Goal: Find specific page/section: Find specific page/section

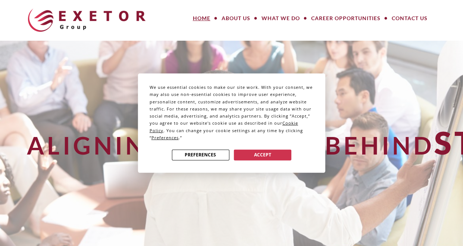
click at [268, 147] on div "Preferences Accept" at bounding box center [232, 154] width 164 height 15
click at [268, 151] on button "Accept" at bounding box center [263, 154] width 58 height 11
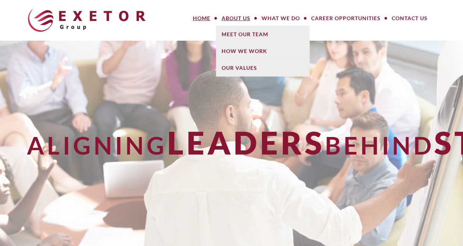
click at [237, 15] on link "About Us" at bounding box center [236, 18] width 40 height 15
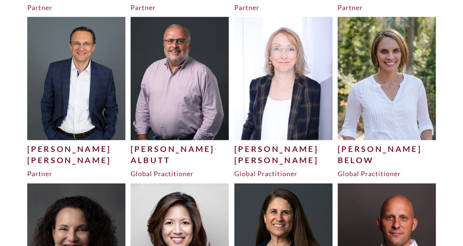
scroll to position [337, 0]
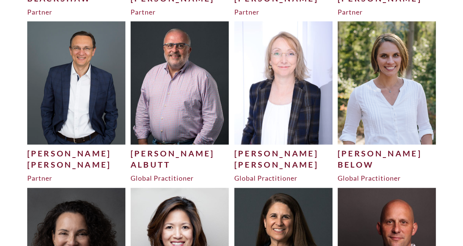
click at [53, 161] on div "Spannuth" at bounding box center [76, 164] width 99 height 11
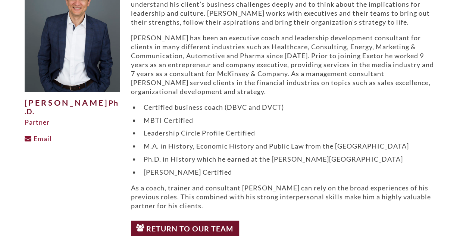
scroll to position [89, 0]
